Goal: Task Accomplishment & Management: Complete application form

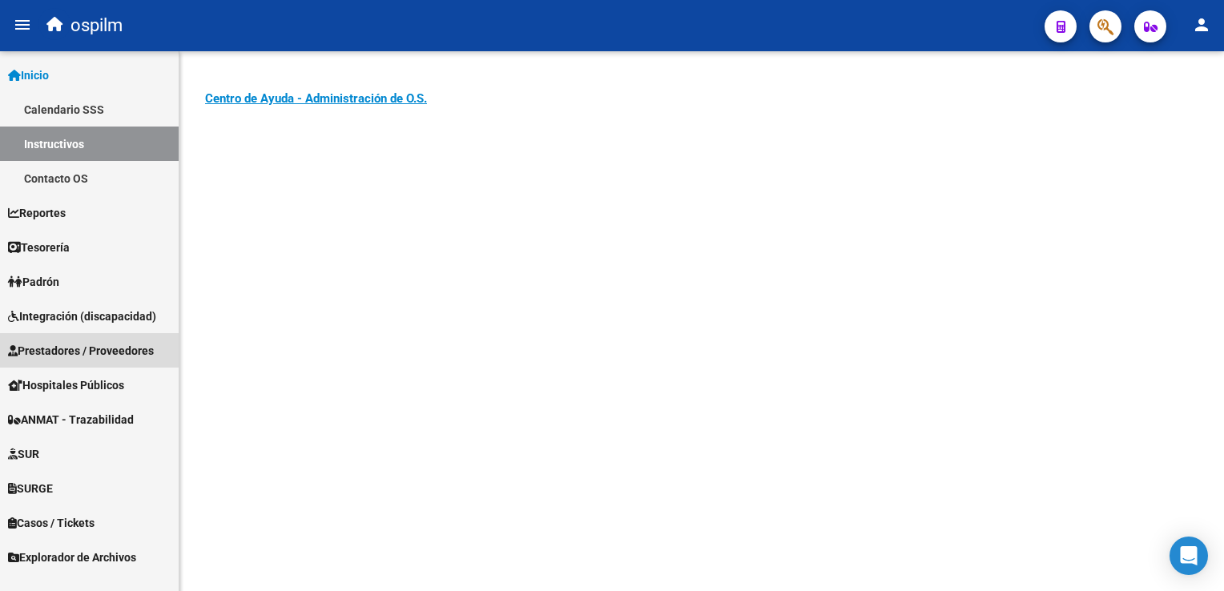
click at [60, 342] on span "Prestadores / Proveedores" at bounding box center [81, 351] width 146 height 18
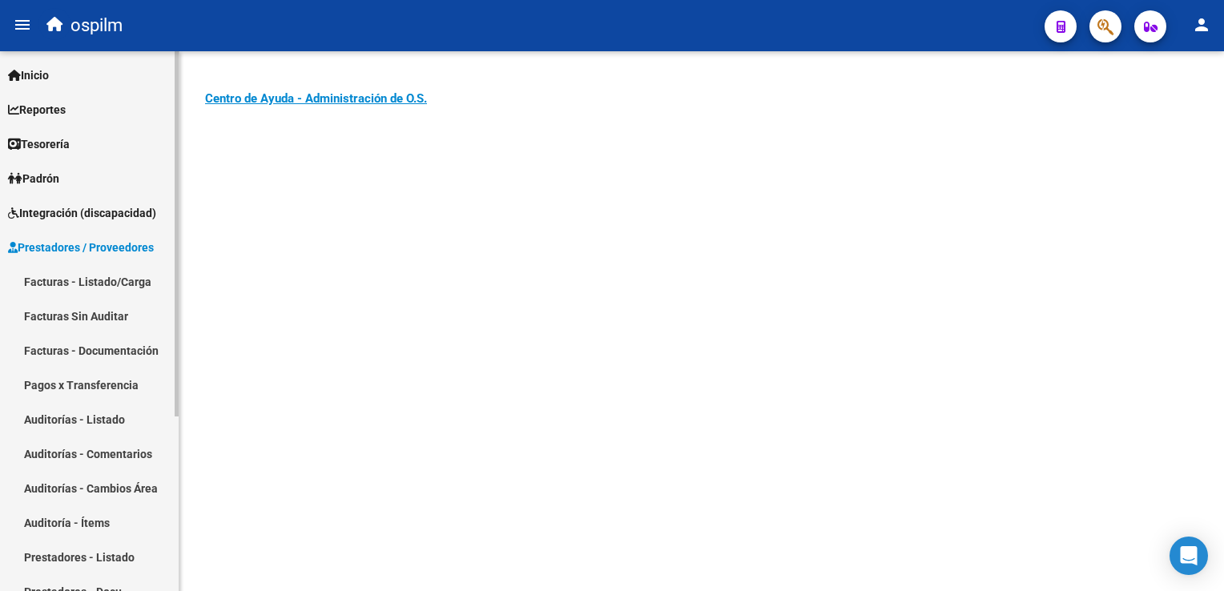
click at [70, 319] on link "Facturas Sin Auditar" at bounding box center [89, 316] width 179 height 34
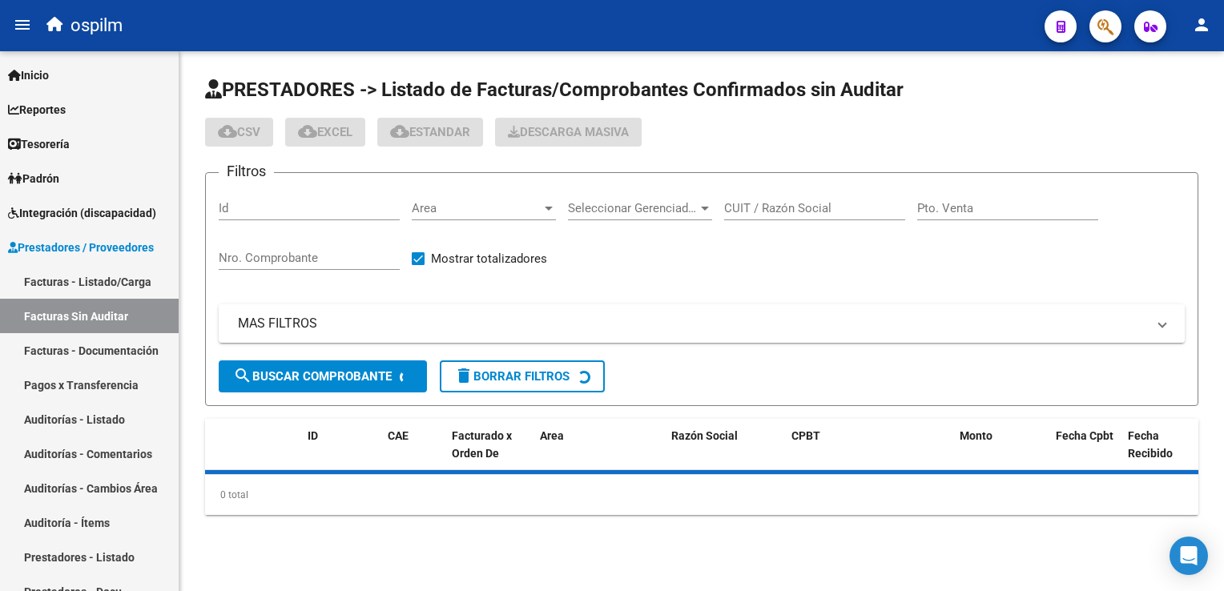
click at [317, 251] on input "Nro. Comprobante" at bounding box center [309, 258] width 181 height 14
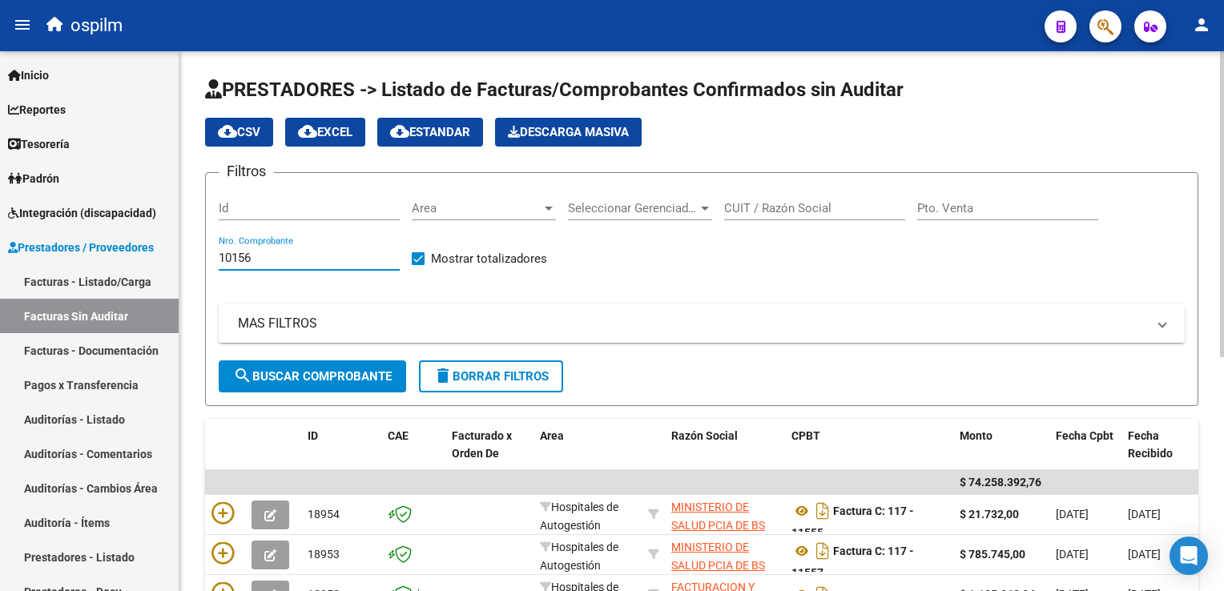
type input "10156"
click at [330, 383] on button "search Buscar Comprobante" at bounding box center [312, 376] width 187 height 32
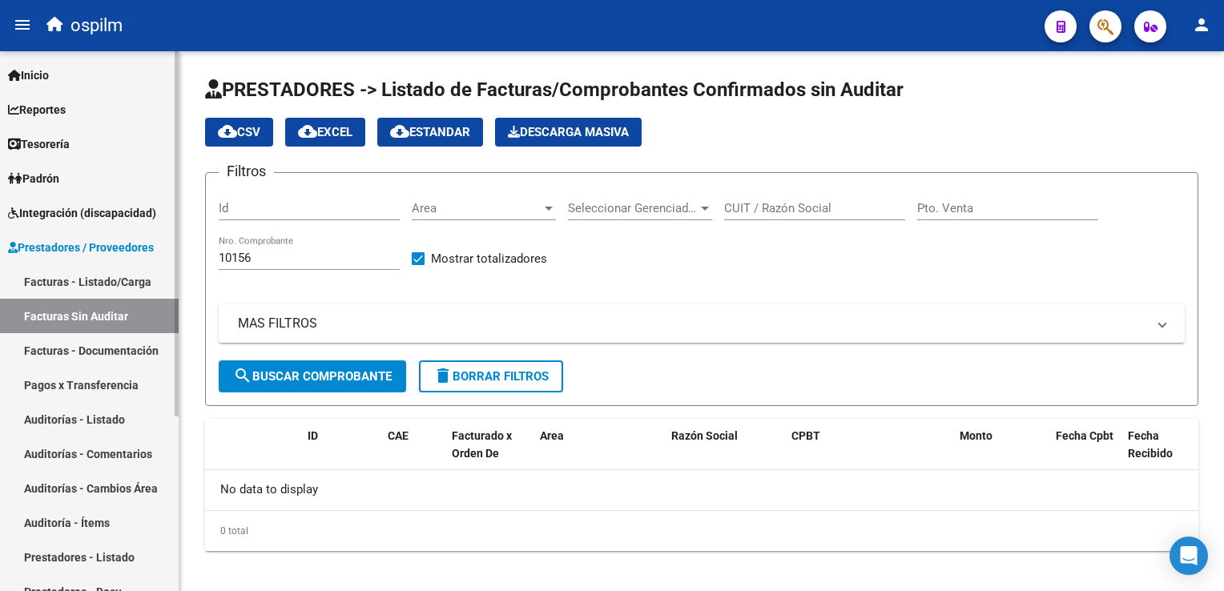
click at [88, 276] on link "Facturas - Listado/Carga" at bounding box center [89, 281] width 179 height 34
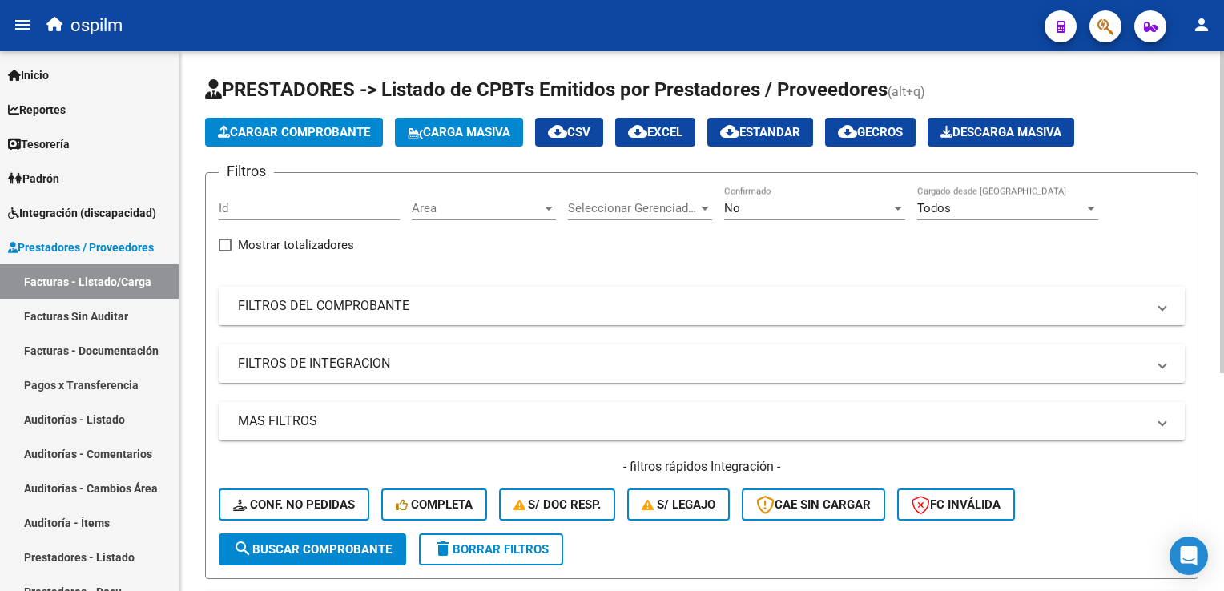
click at [341, 302] on mat-panel-title "FILTROS DEL COMPROBANTE" at bounding box center [692, 306] width 908 height 18
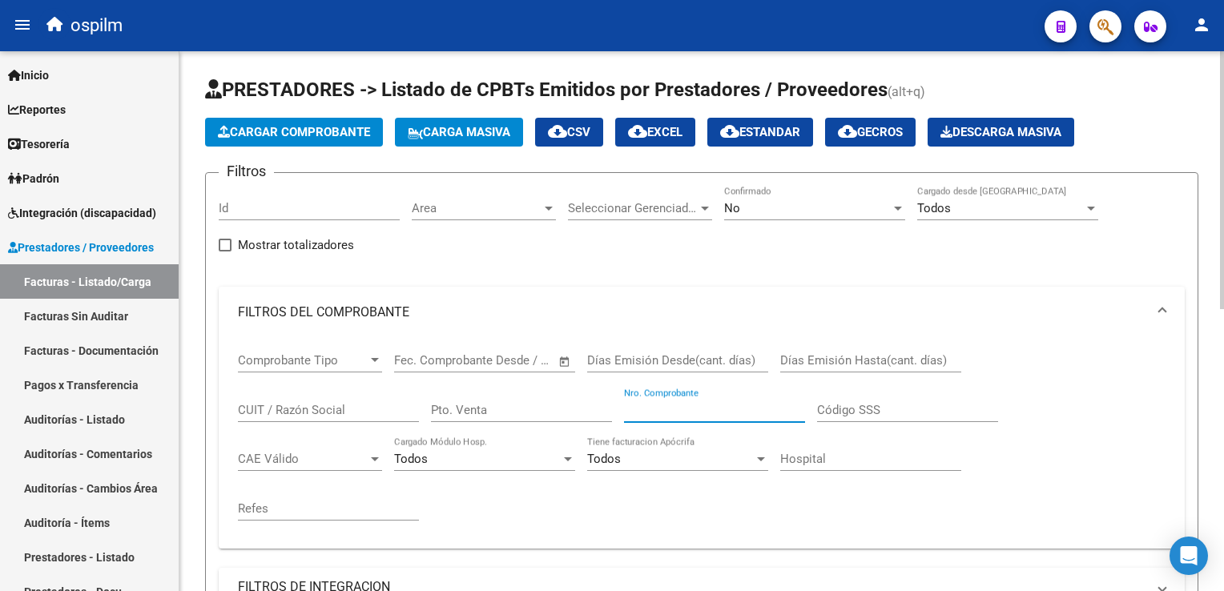
click at [714, 408] on input "Nro. Comprobante" at bounding box center [714, 410] width 181 height 14
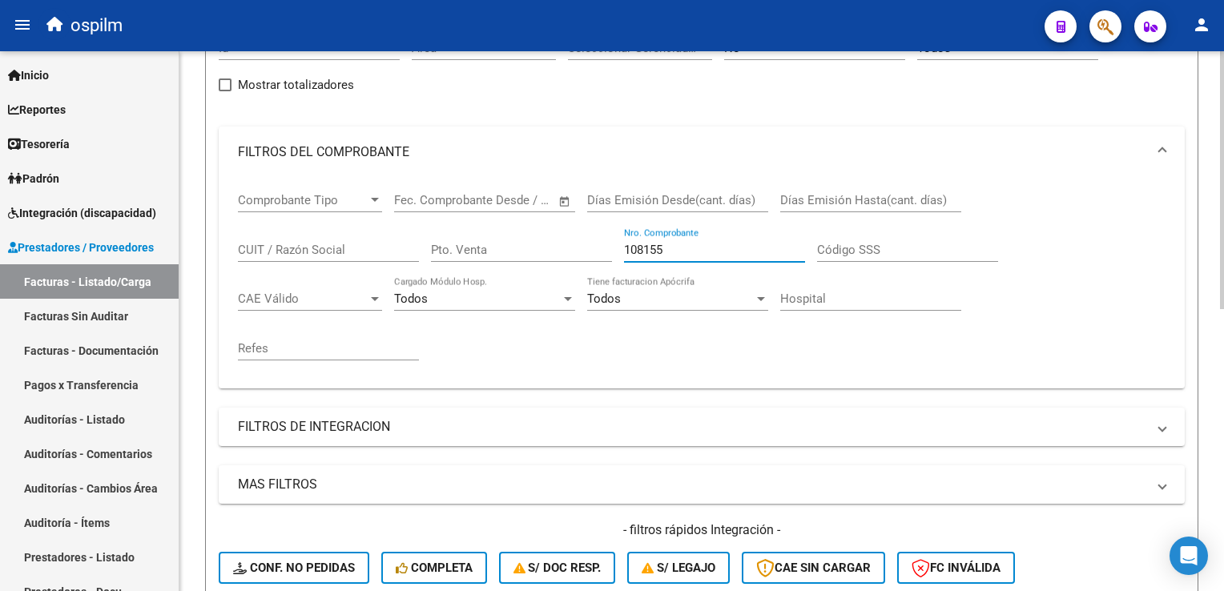
scroll to position [320, 0]
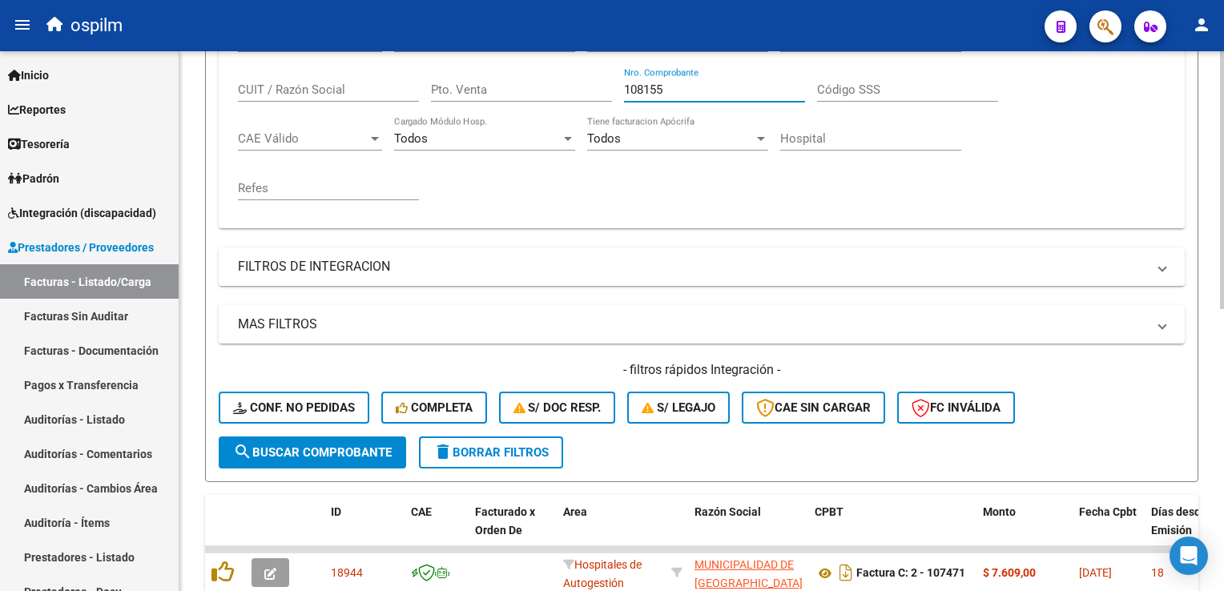
type input "108155"
click at [317, 445] on span "search Buscar Comprobante" at bounding box center [312, 452] width 159 height 14
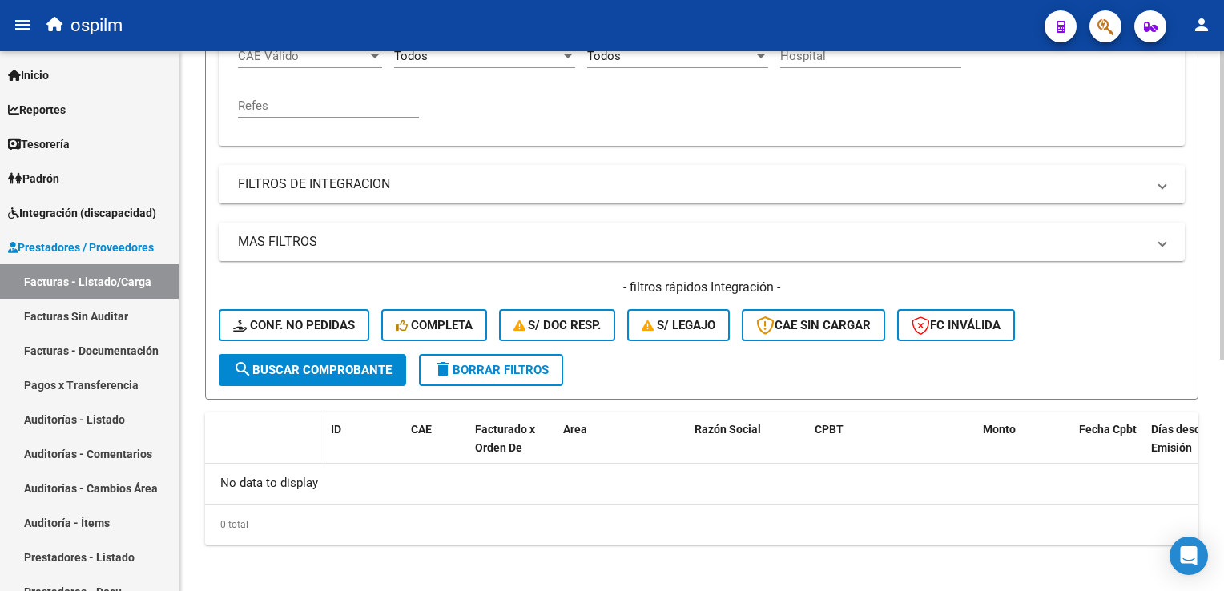
scroll to position [404, 0]
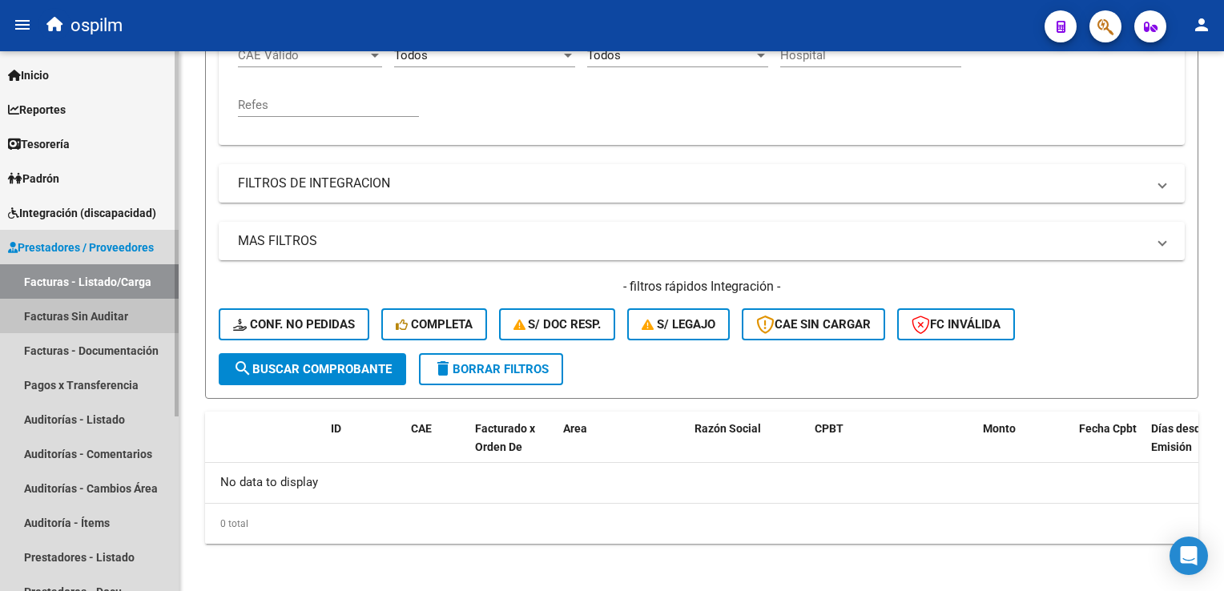
click at [74, 327] on link "Facturas Sin Auditar" at bounding box center [89, 316] width 179 height 34
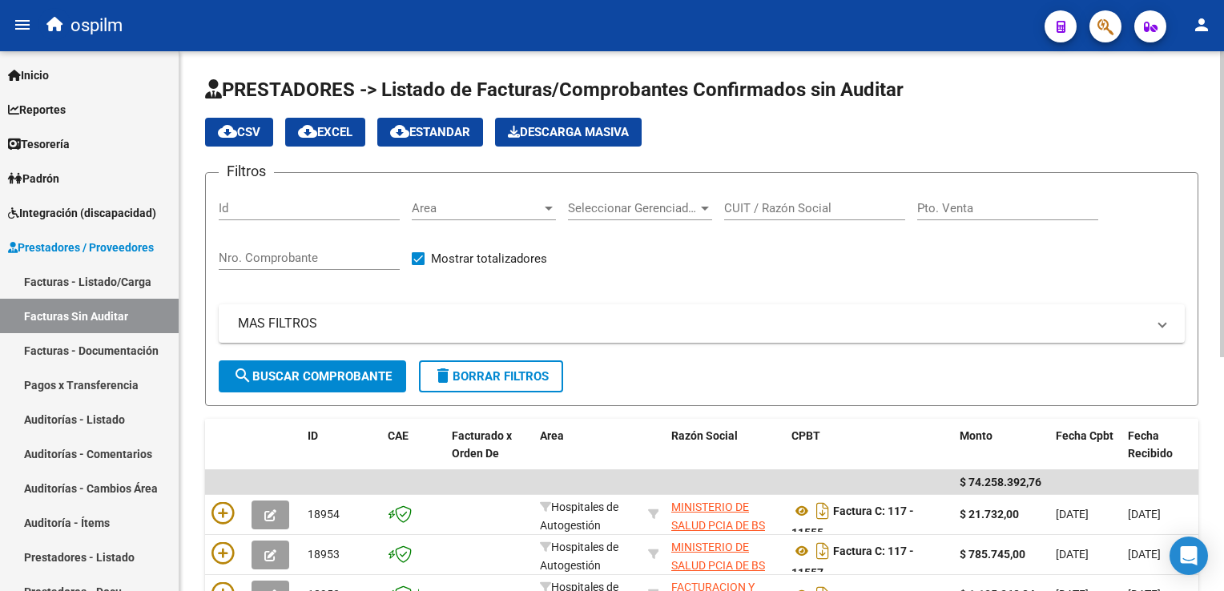
click at [234, 258] on input "Nro. Comprobante" at bounding box center [309, 258] width 181 height 14
type input "108156"
click at [259, 380] on span "search Buscar Comprobante" at bounding box center [312, 376] width 159 height 14
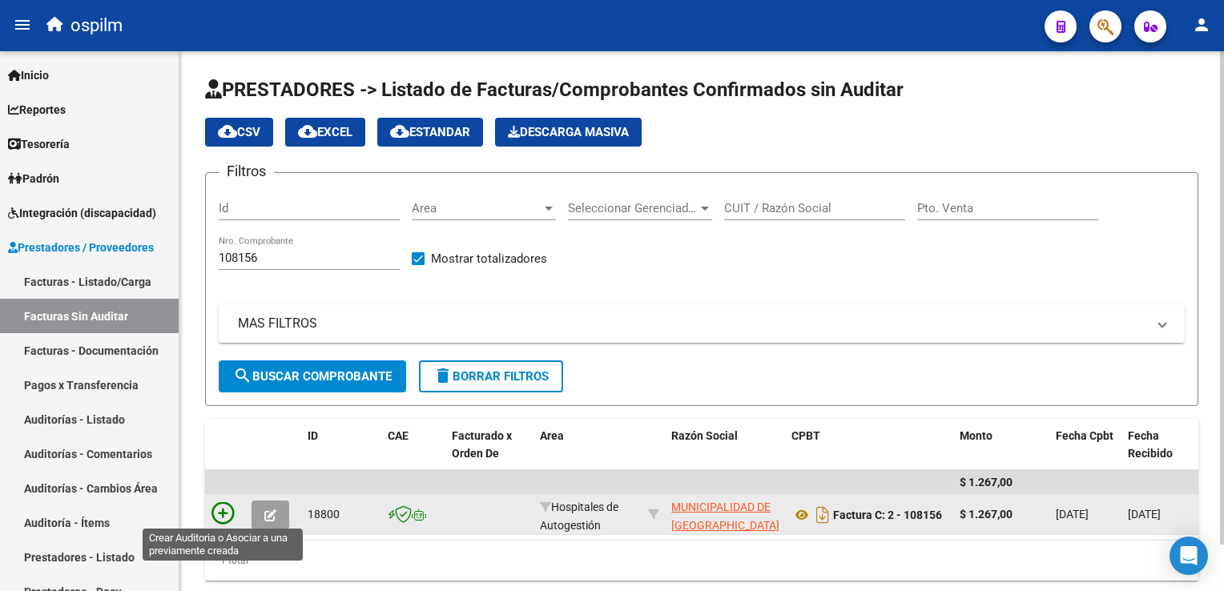
click at [215, 511] on icon at bounding box center [222, 513] width 22 height 22
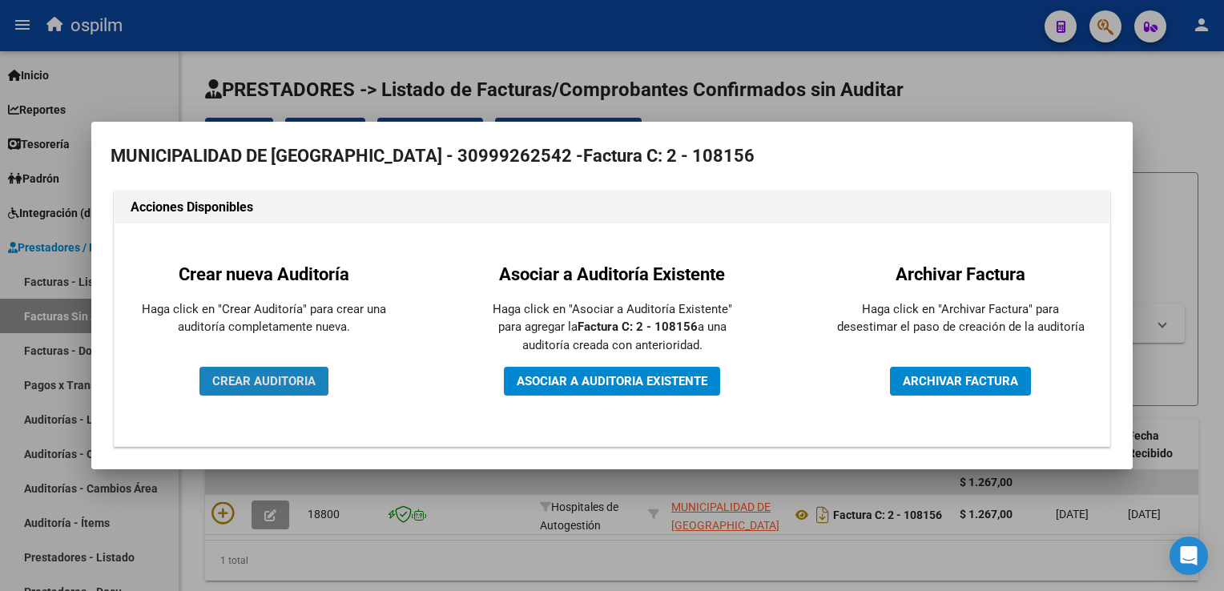
click at [271, 384] on span "CREAR AUDITORIA" at bounding box center [263, 381] width 103 height 14
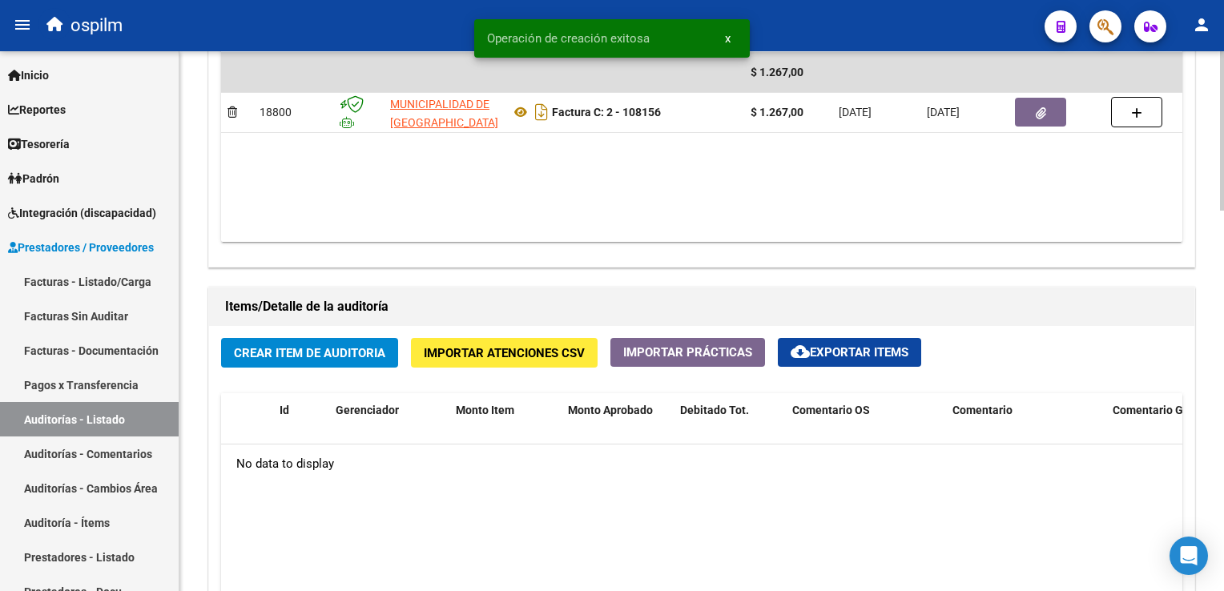
scroll to position [1041, 0]
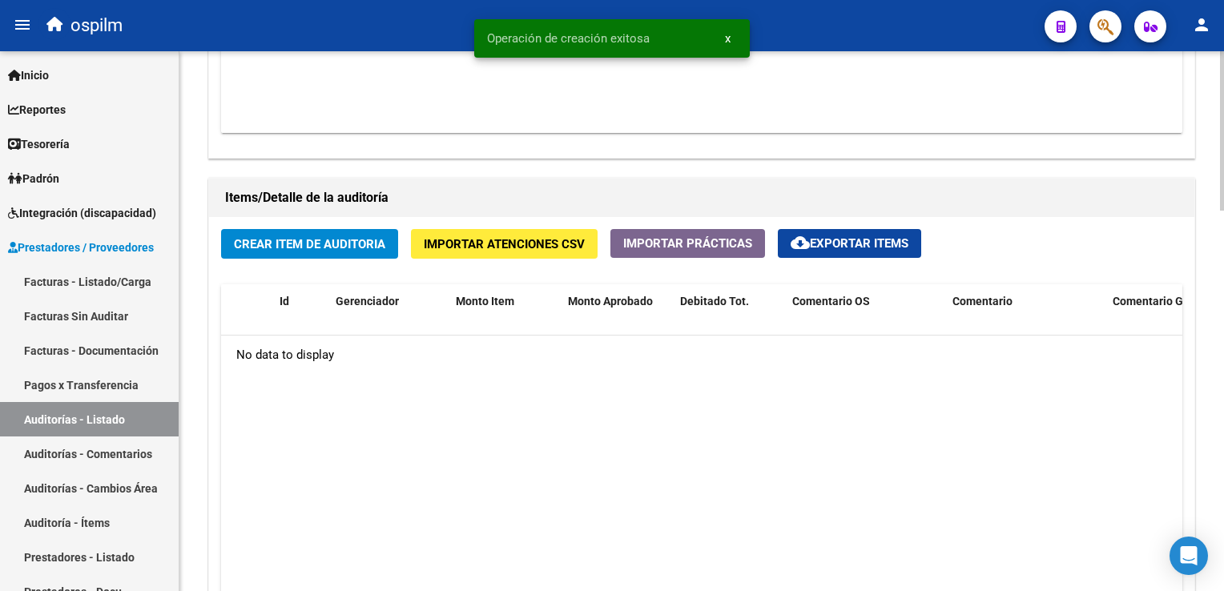
click at [288, 239] on span "Crear Item de Auditoria" at bounding box center [309, 244] width 151 height 14
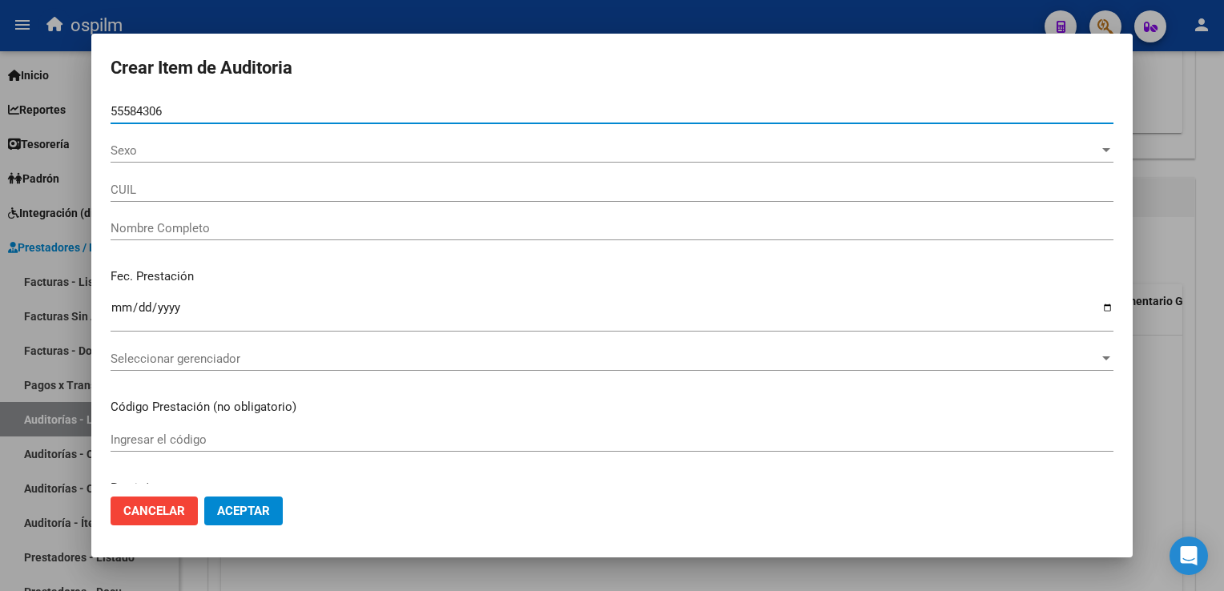
type input "55584306"
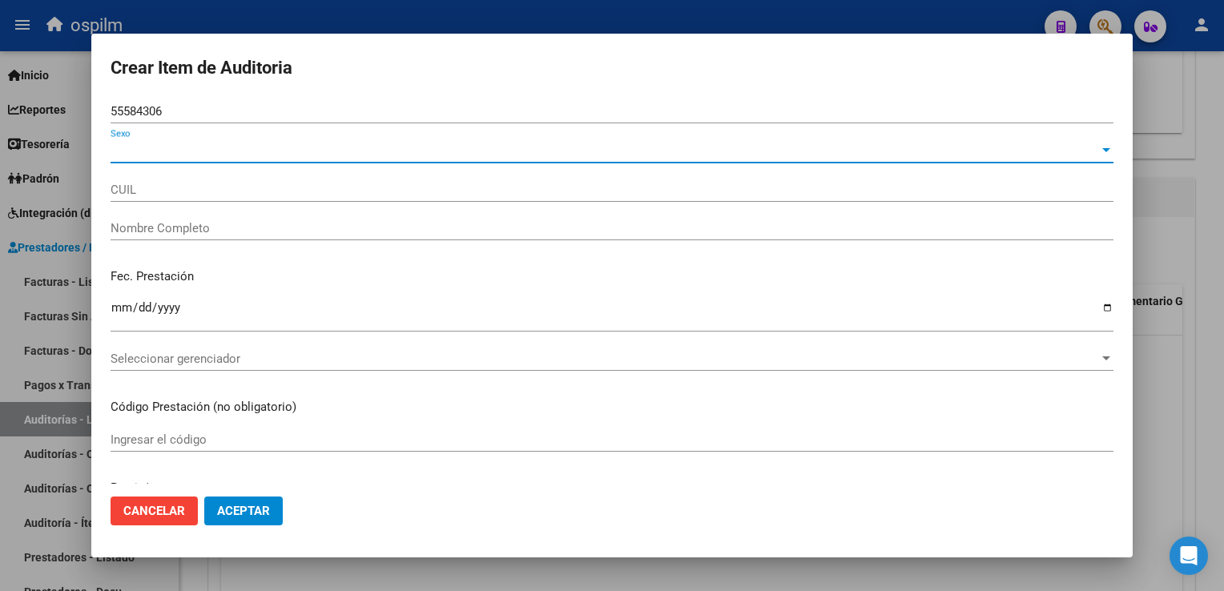
type input "20555843063"
type input "[PERSON_NAME], CABAÐAS [PERSON_NAME]"
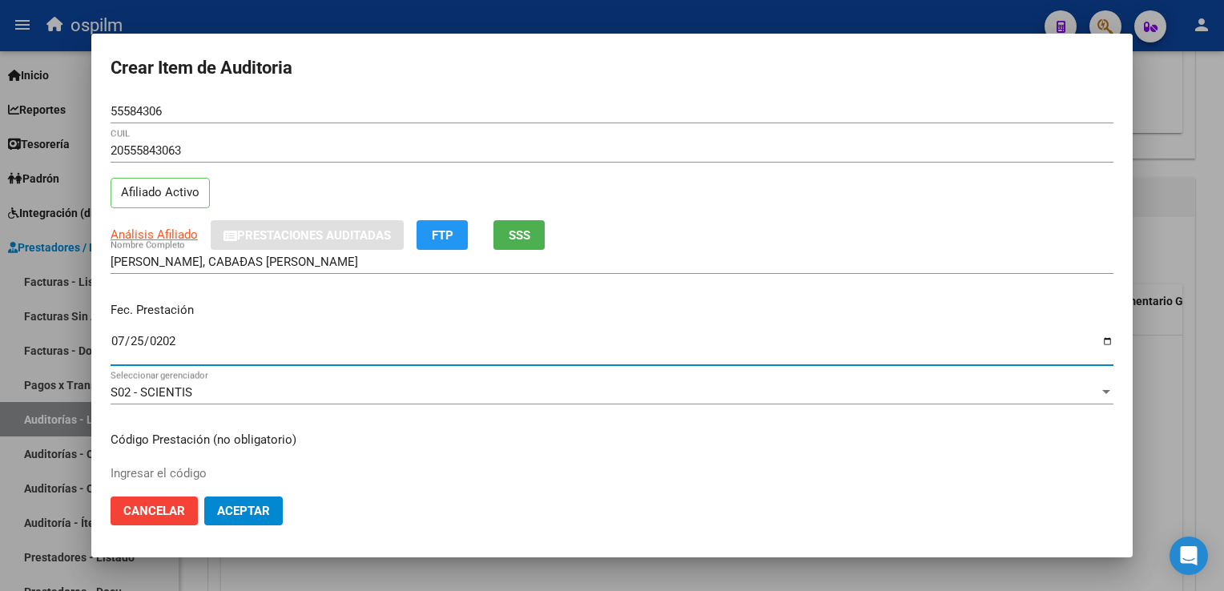
type input "[DATE]"
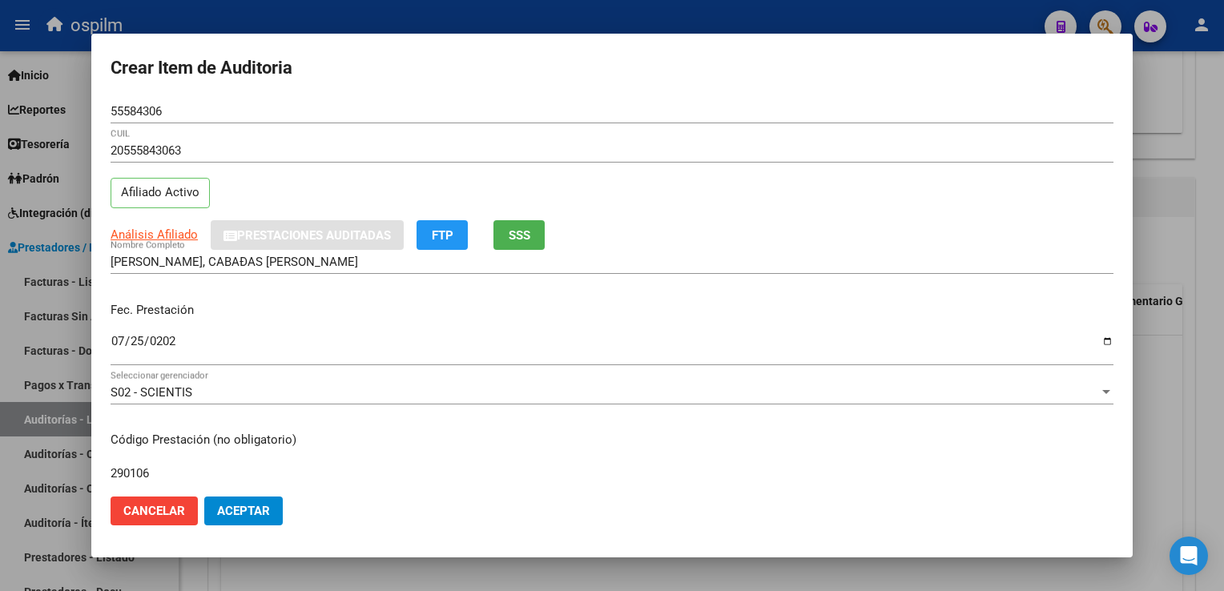
type input "290106"
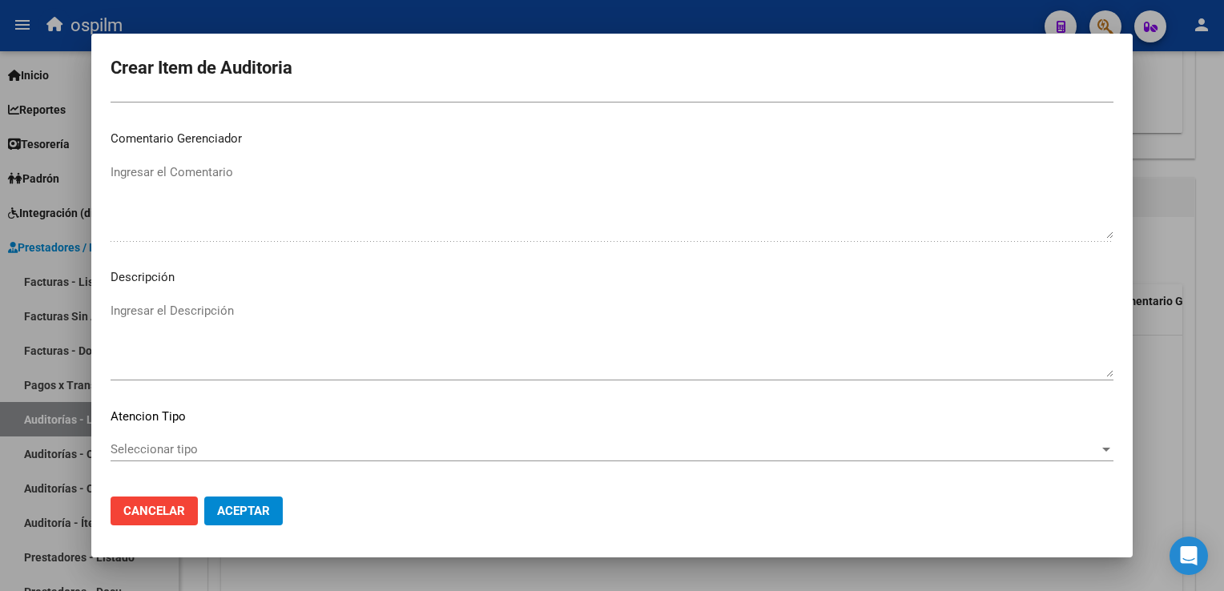
scroll to position [987, 0]
click at [240, 514] on span "Aceptar" at bounding box center [243, 511] width 53 height 14
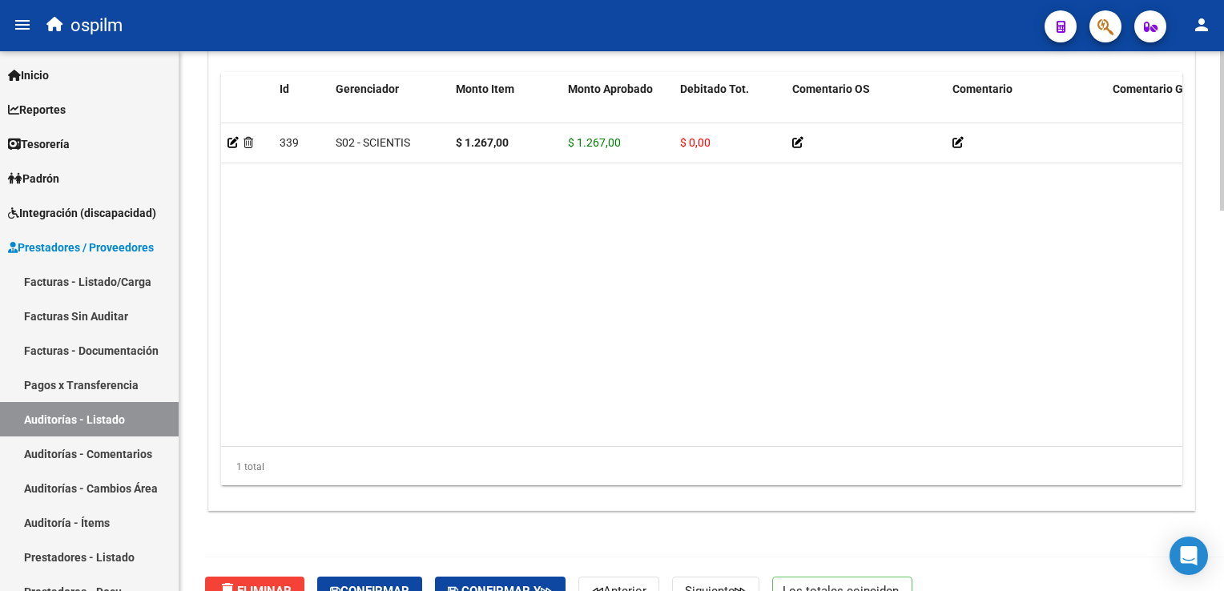
scroll to position [1286, 0]
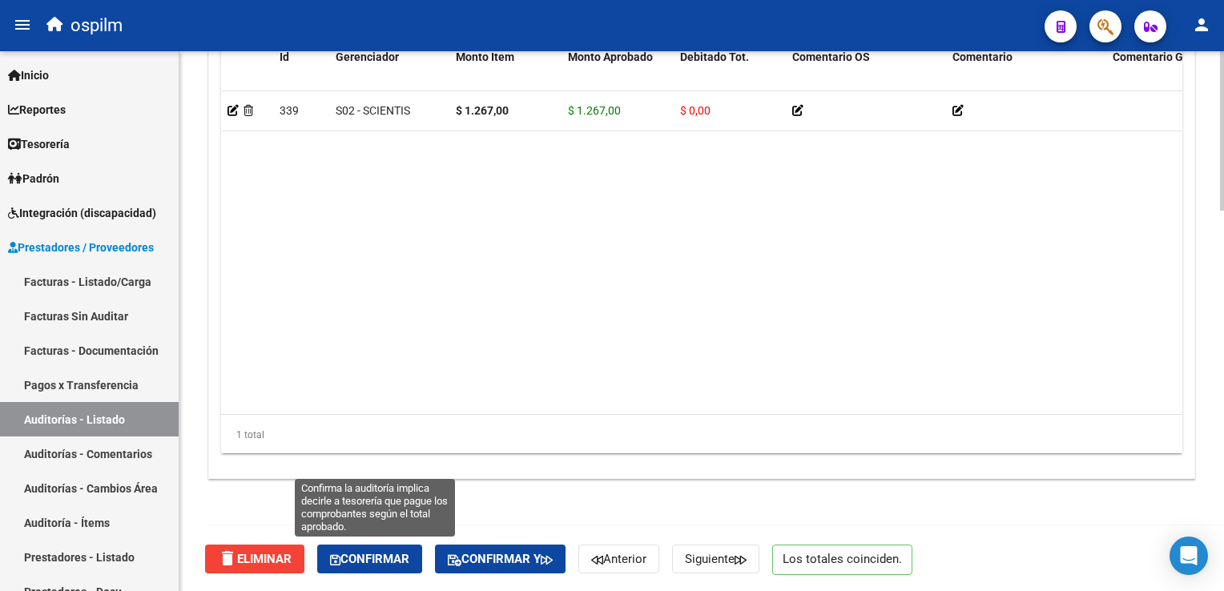
click at [380, 553] on span "Confirmar" at bounding box center [369, 559] width 79 height 14
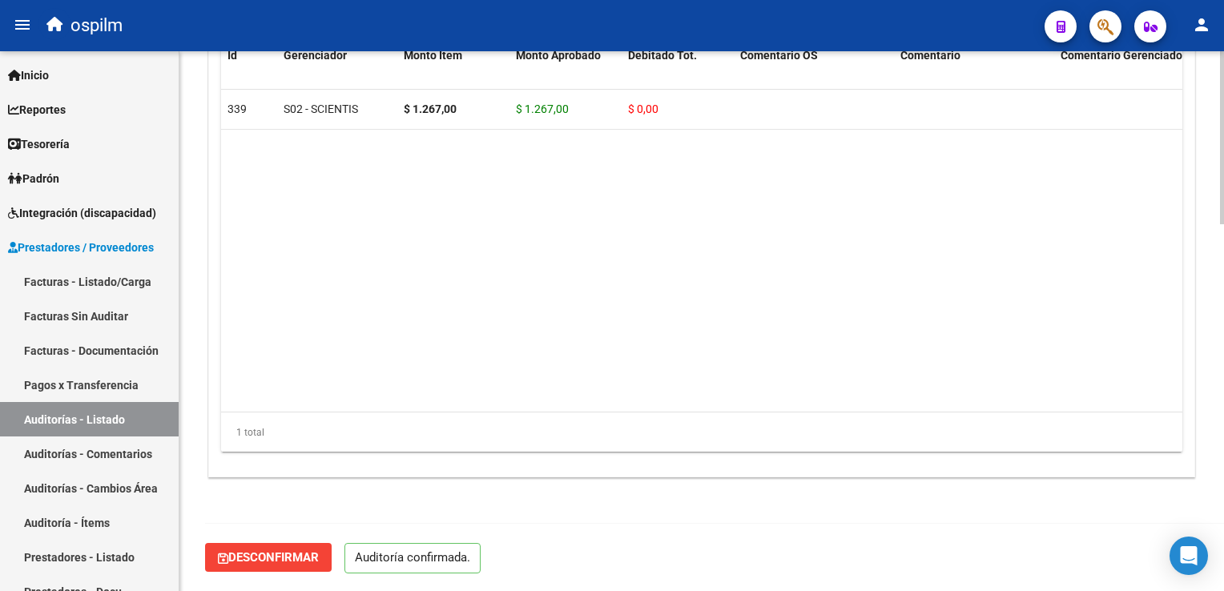
scroll to position [1144, 0]
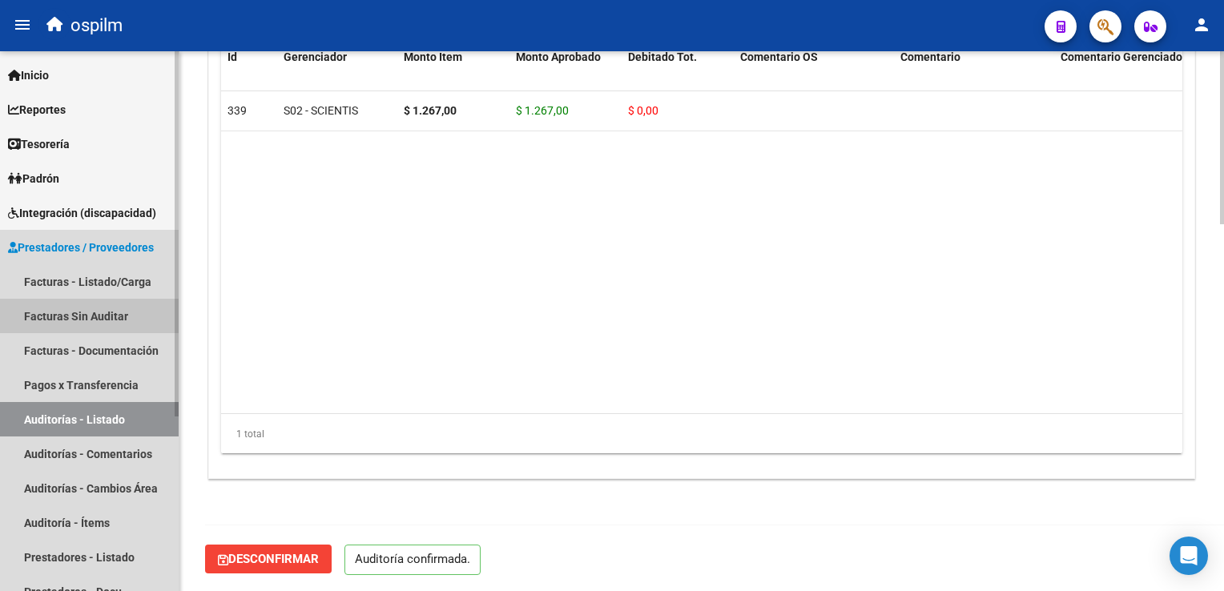
click at [122, 311] on link "Facturas Sin Auditar" at bounding box center [89, 316] width 179 height 34
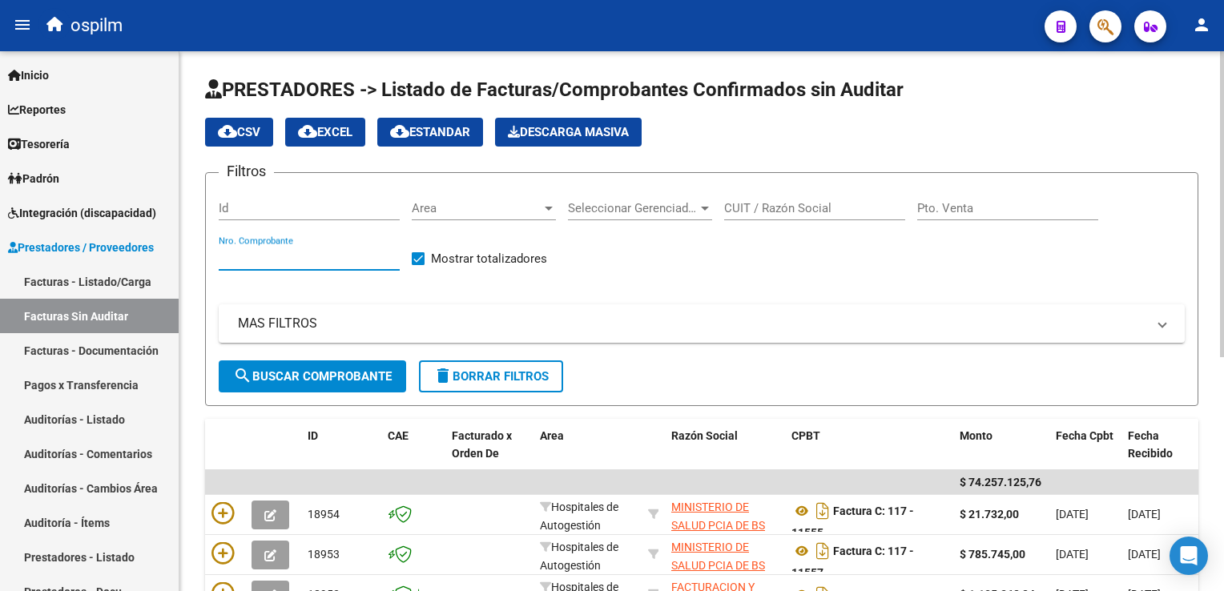
click at [271, 259] on input "Nro. Comprobante" at bounding box center [309, 258] width 181 height 14
type input "108155"
click at [302, 373] on span "search Buscar Comprobante" at bounding box center [312, 376] width 159 height 14
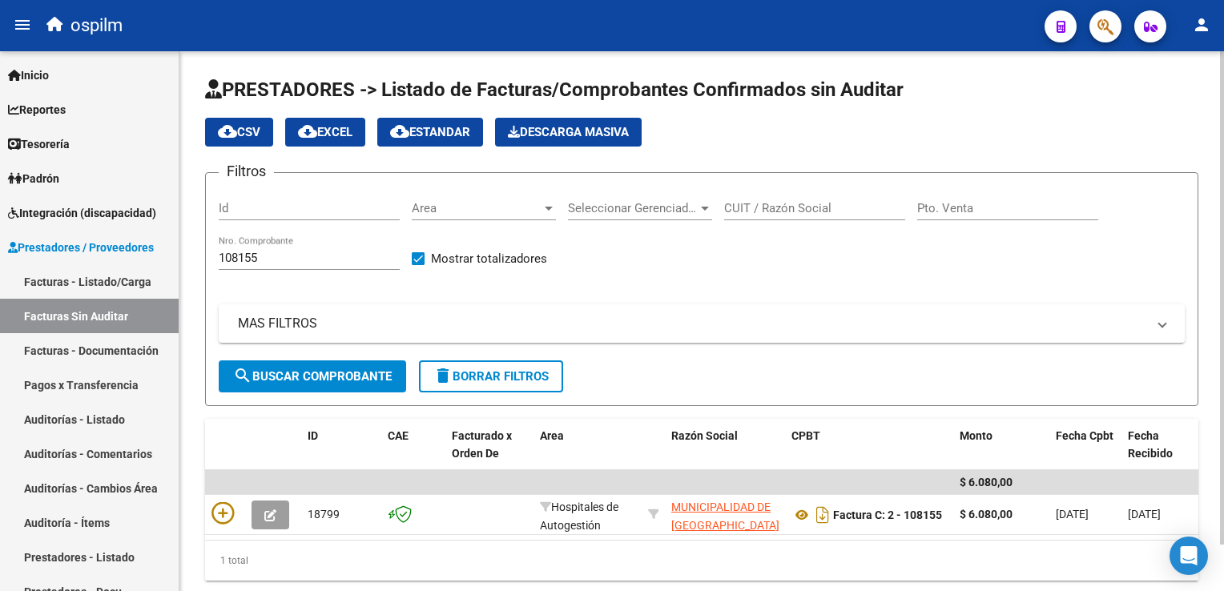
scroll to position [50, 0]
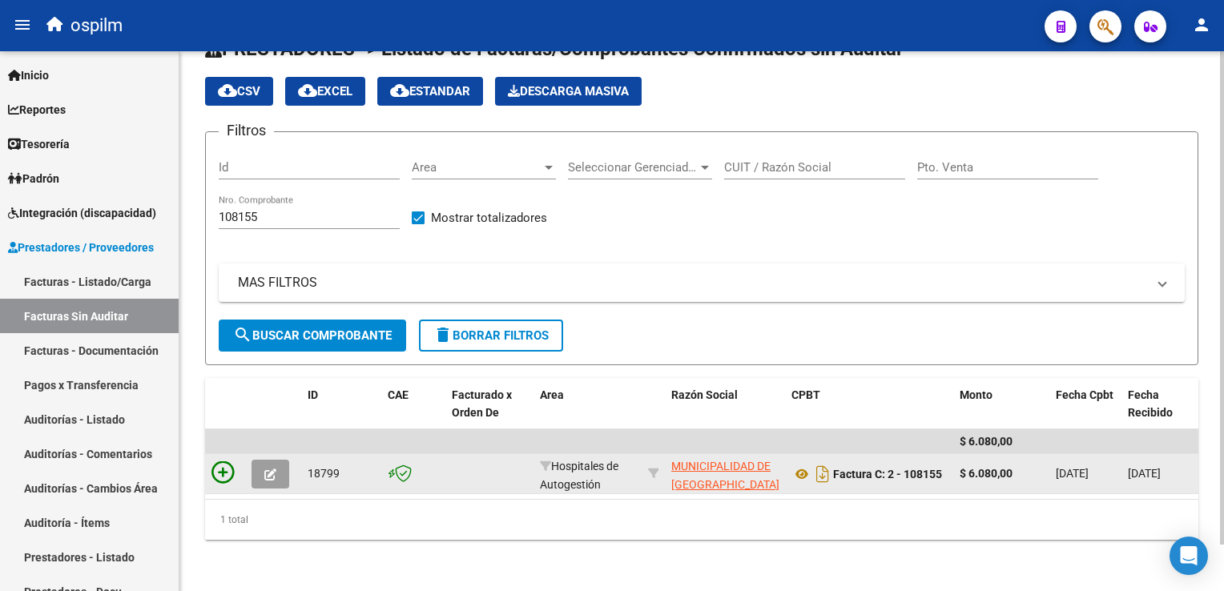
click at [222, 467] on icon at bounding box center [222, 472] width 22 height 22
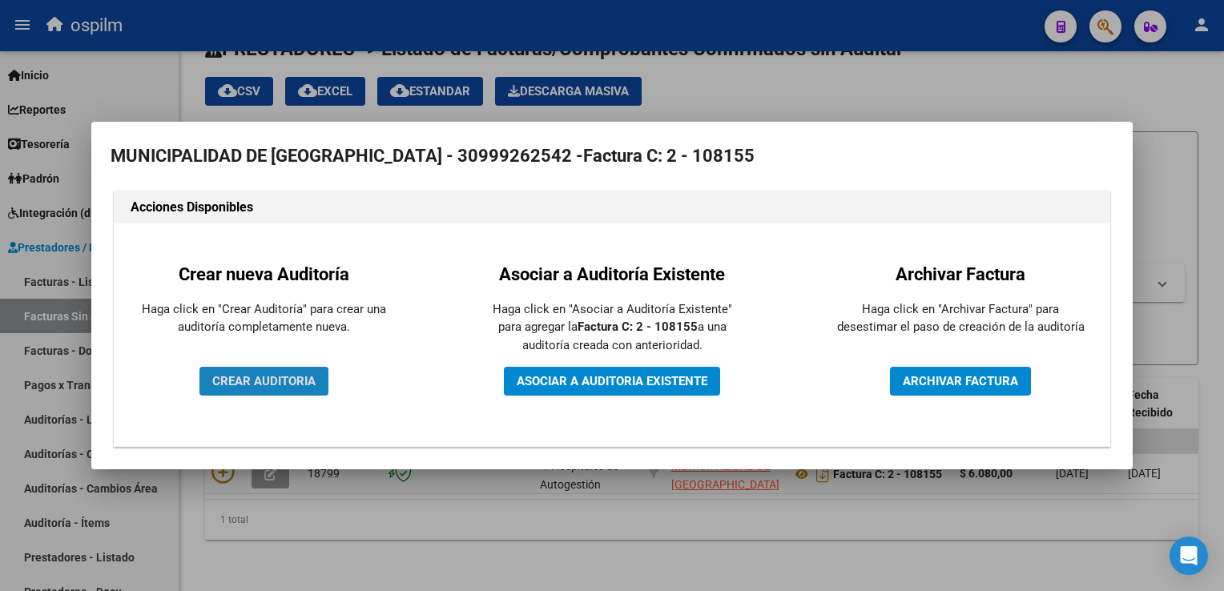
click at [275, 378] on span "CREAR AUDITORIA" at bounding box center [263, 381] width 103 height 14
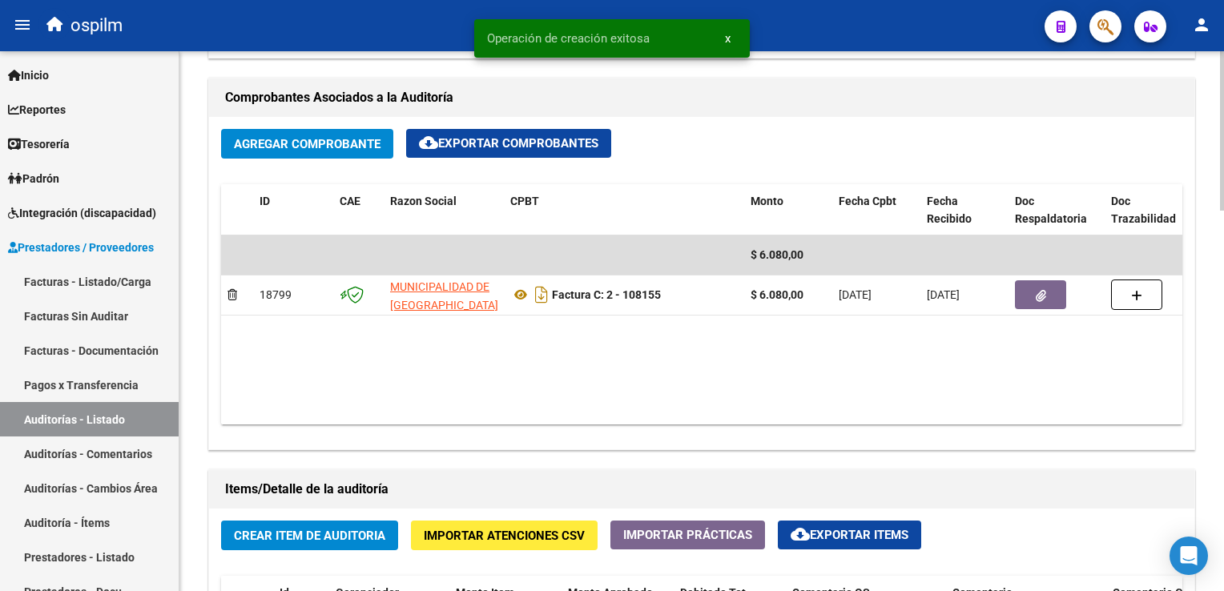
scroll to position [961, 0]
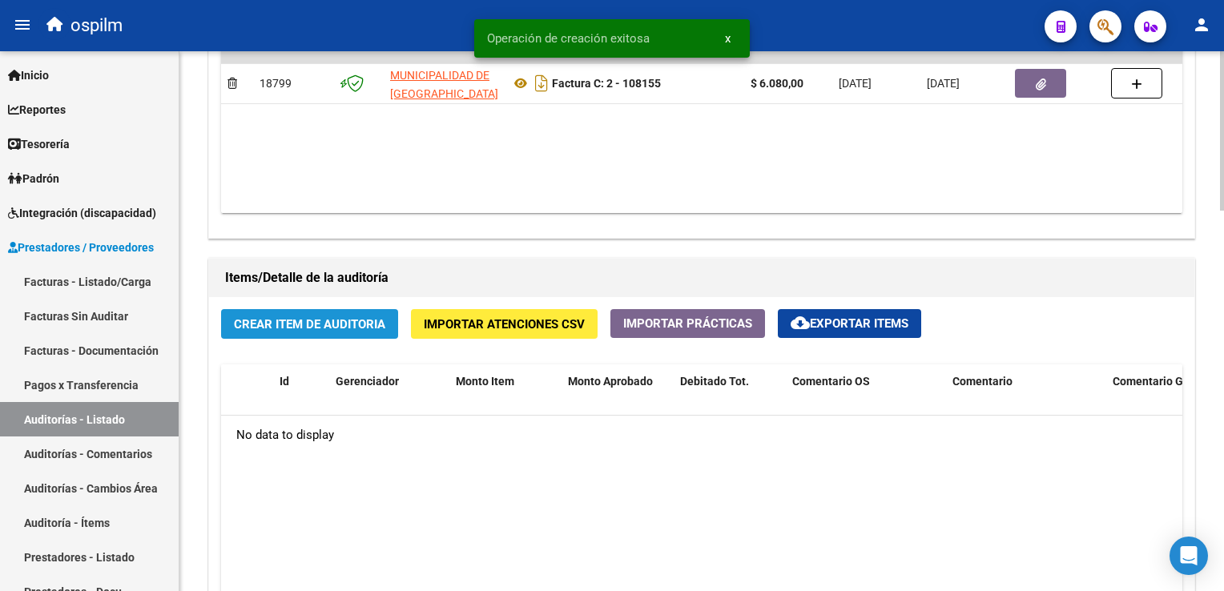
click at [317, 332] on button "Crear Item de Auditoria" at bounding box center [309, 324] width 177 height 30
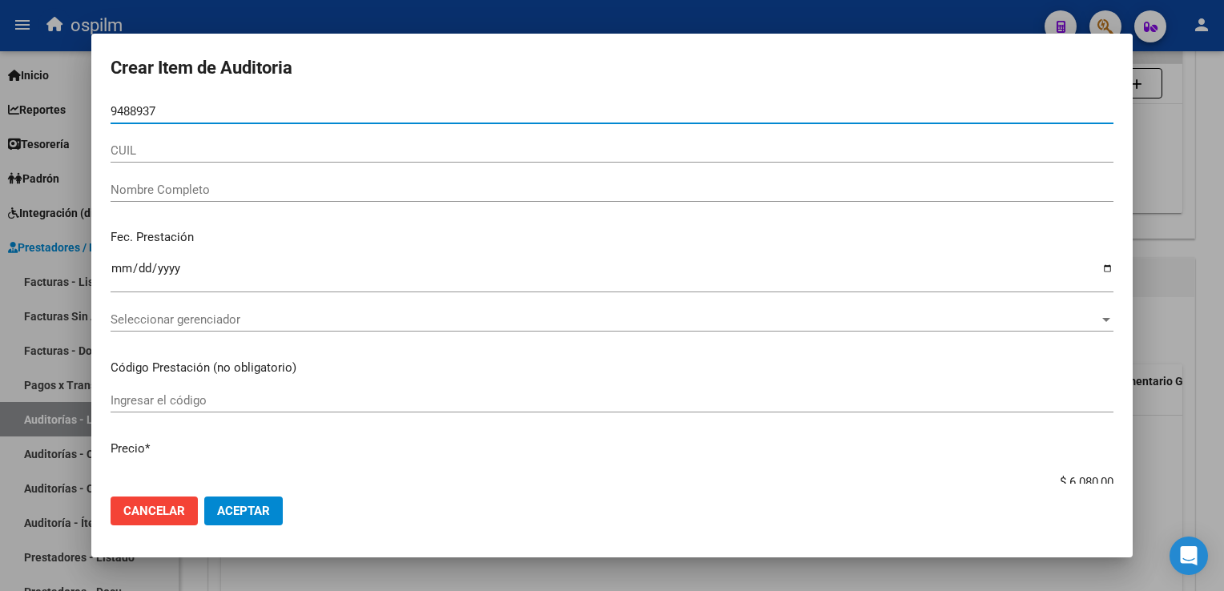
type input "94889370"
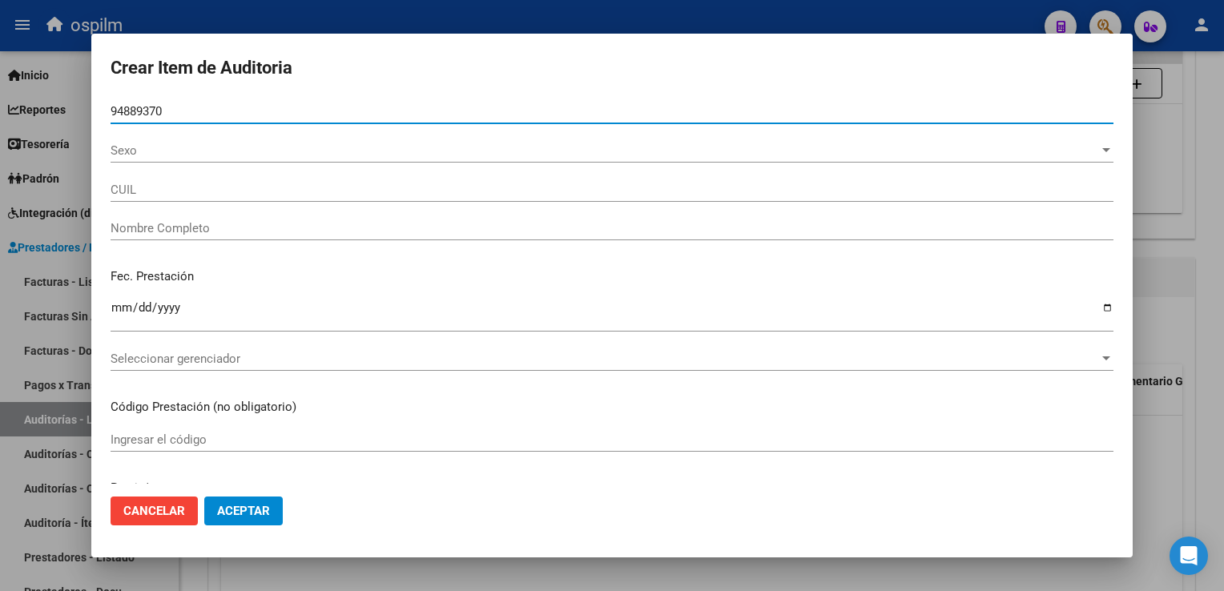
type input "27948893709"
type input "[PERSON_NAME], CABAÐAS AURORA"
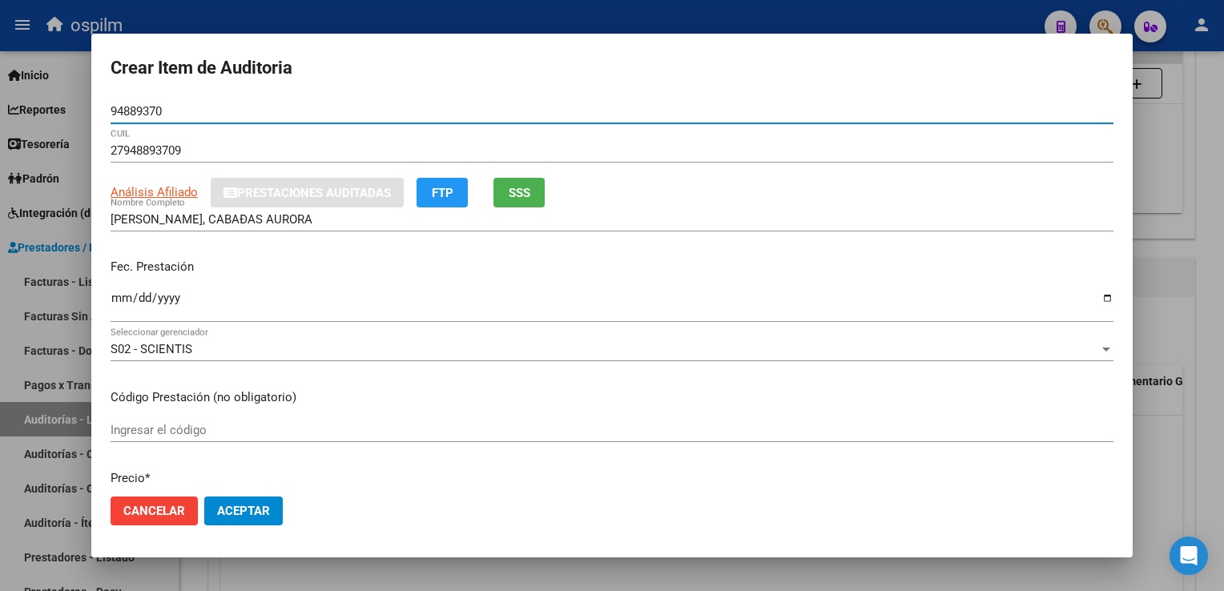
type input "94889370"
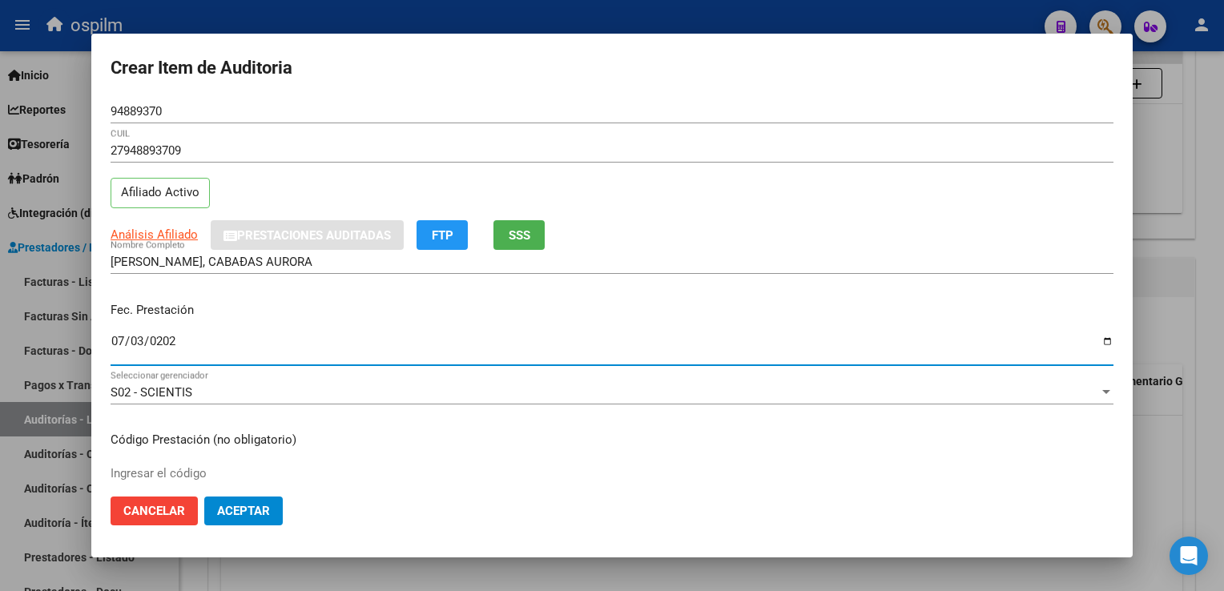
type input "[DATE]"
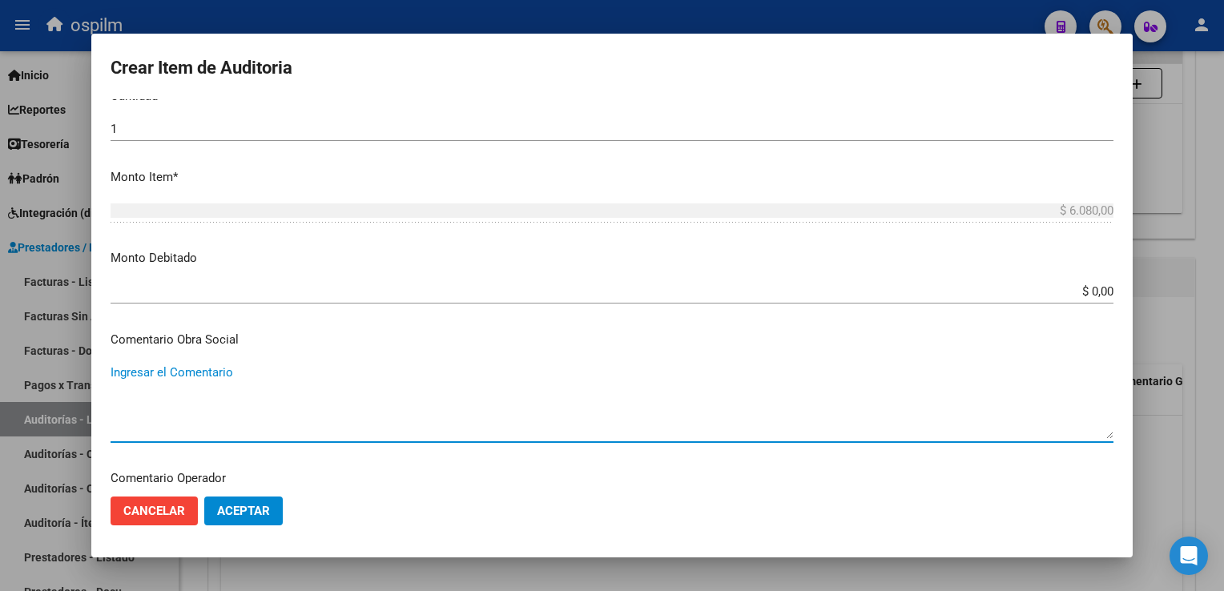
scroll to position [726, 0]
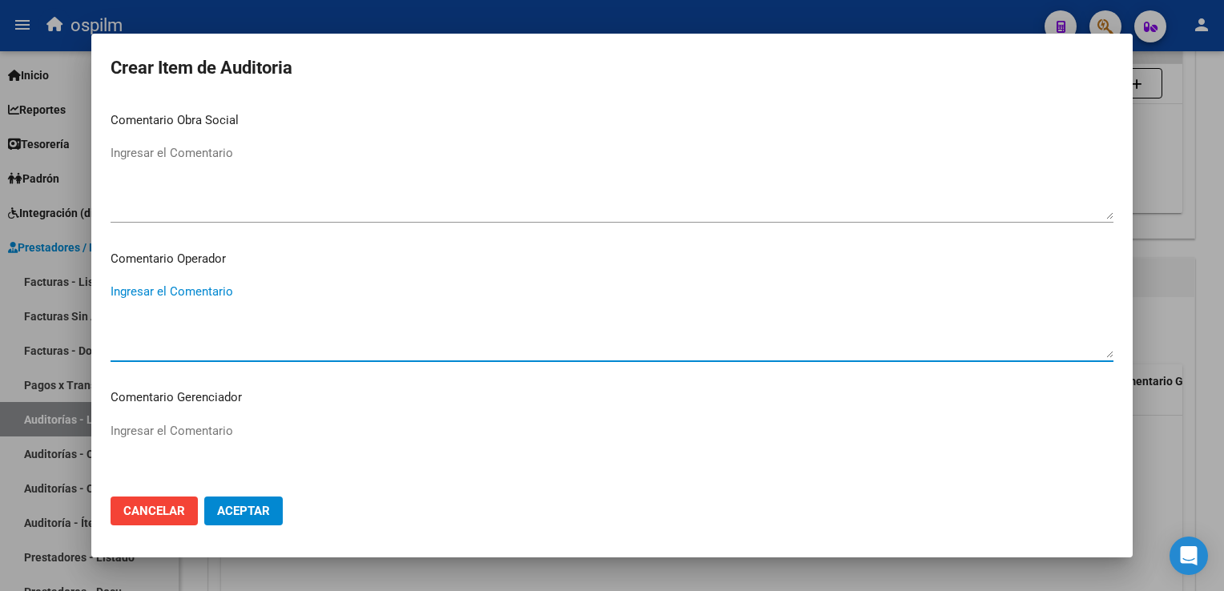
click at [243, 523] on button "Aceptar" at bounding box center [243, 511] width 78 height 29
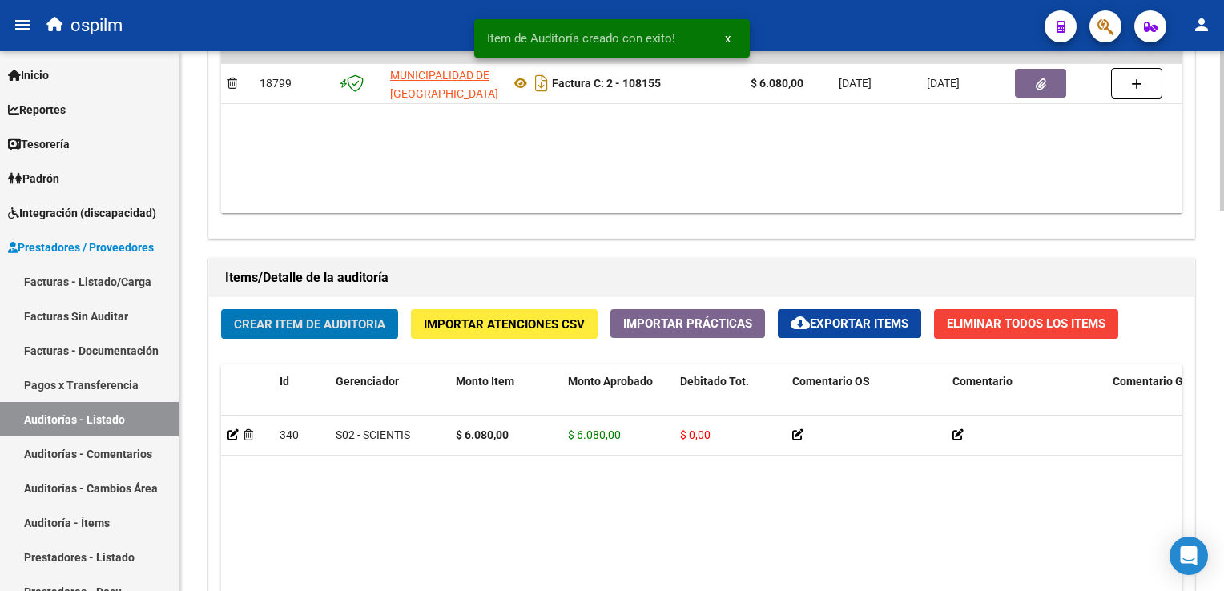
scroll to position [1286, 0]
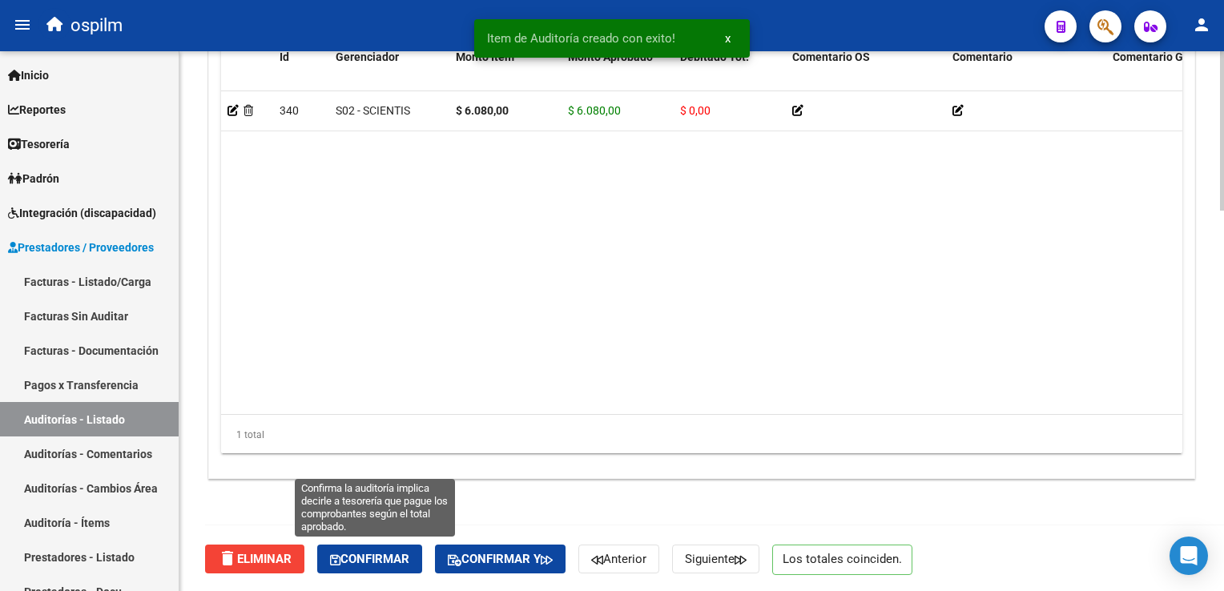
click at [392, 545] on button "Confirmar" at bounding box center [369, 559] width 105 height 29
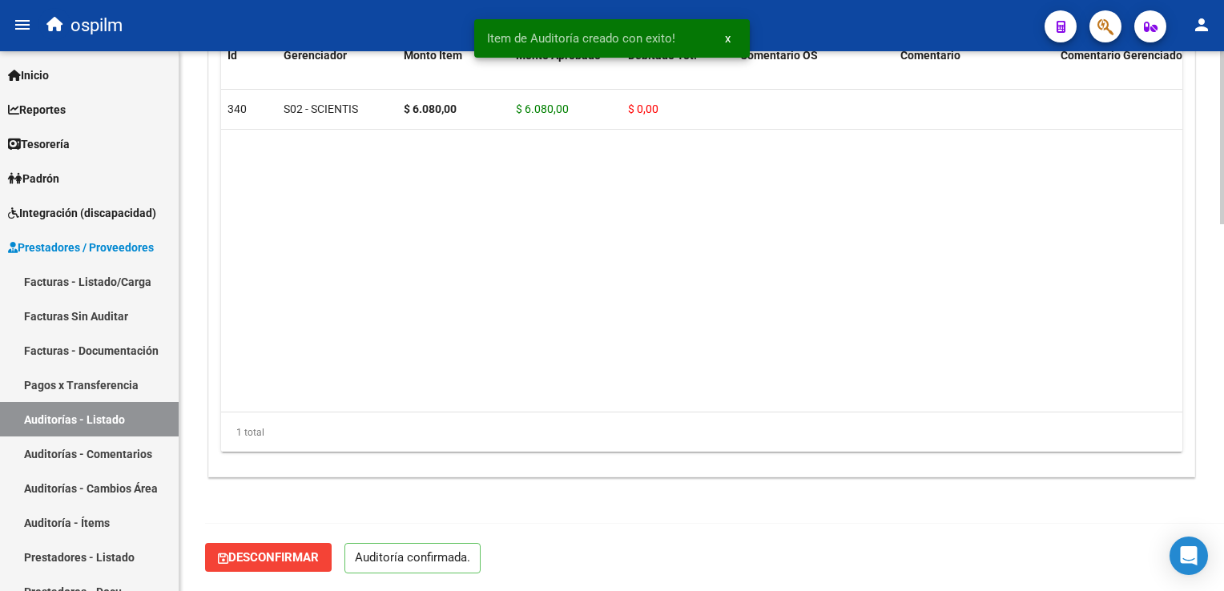
scroll to position [1144, 0]
